Goal: Task Accomplishment & Management: Use online tool/utility

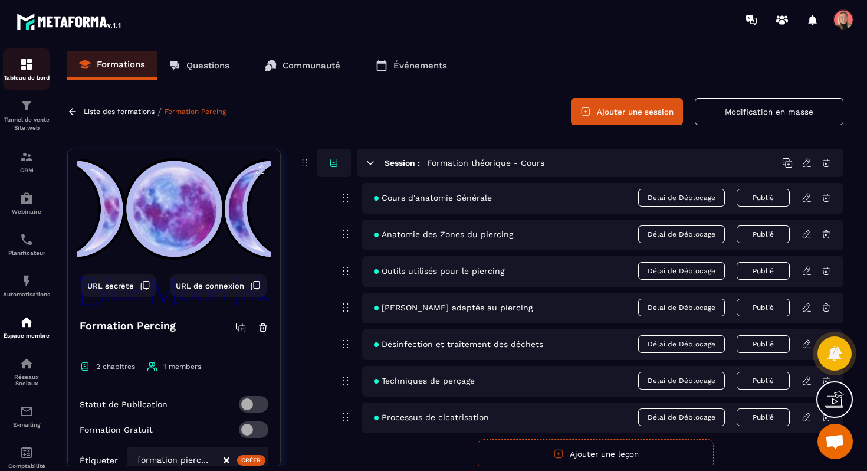
click at [34, 70] on div "Tableau de bord" at bounding box center [26, 69] width 47 height 24
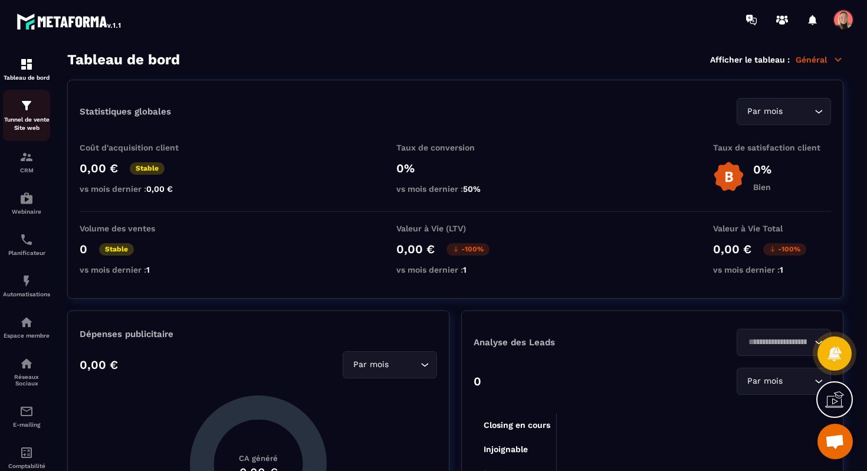
click at [36, 123] on p "Tunnel de vente Site web" at bounding box center [26, 124] width 47 height 17
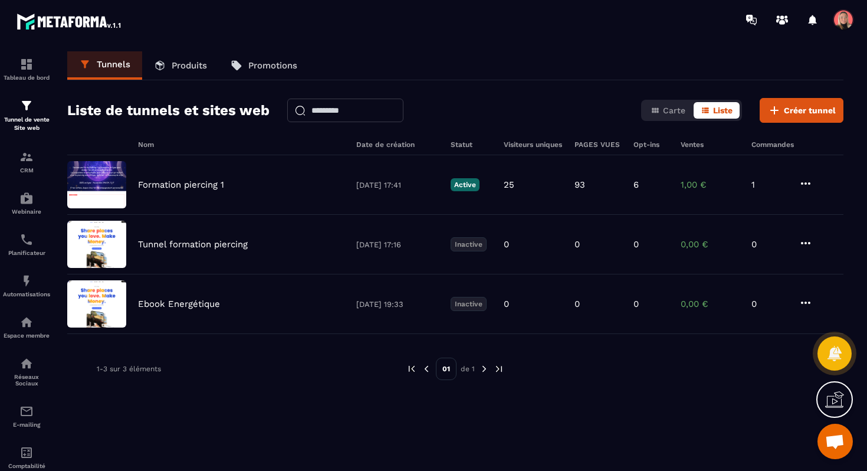
click at [191, 72] on link "Produits" at bounding box center [180, 65] width 77 height 28
click at [183, 65] on p "Produits" at bounding box center [189, 65] width 35 height 11
click at [21, 64] on img at bounding box center [26, 64] width 14 height 14
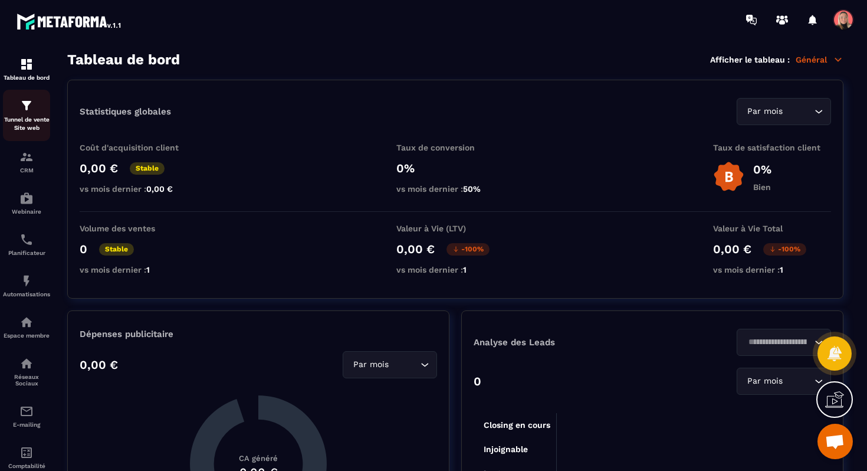
click at [27, 120] on p "Tunnel de vente Site web" at bounding box center [26, 124] width 47 height 17
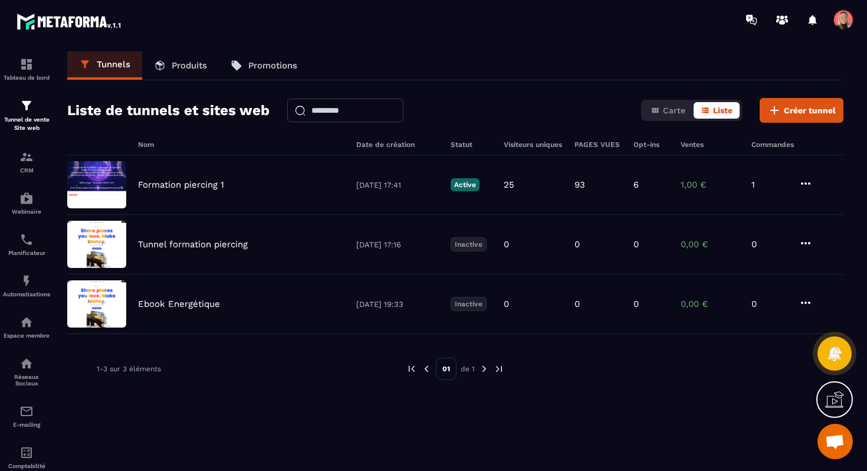
click at [185, 67] on p "Produits" at bounding box center [189, 65] width 35 height 11
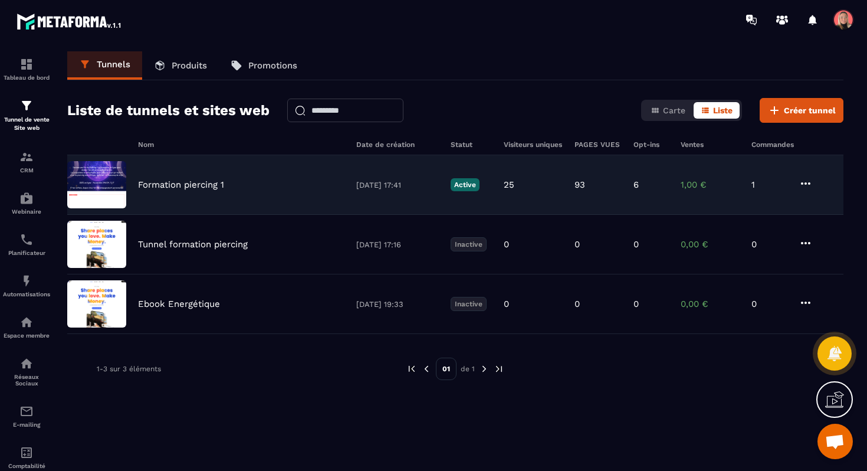
click at [157, 186] on p "Formation piercing 1" at bounding box center [181, 184] width 86 height 11
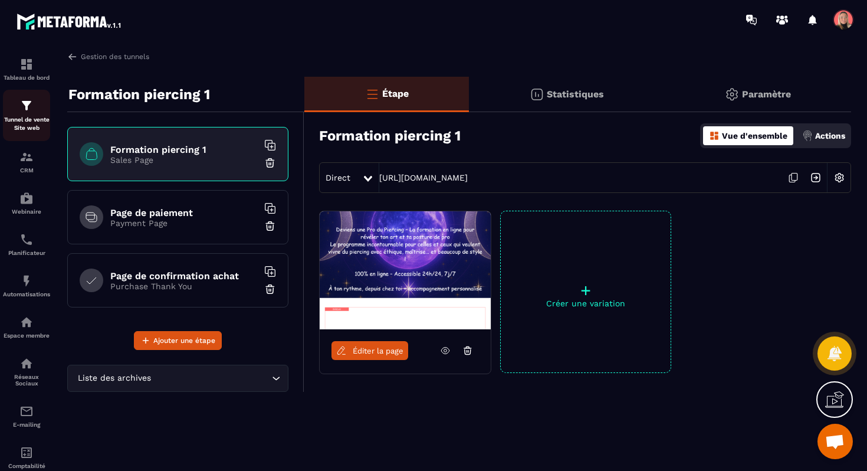
click at [19, 135] on link "Tunnel de vente Site web" at bounding box center [26, 115] width 47 height 51
